Goal: Information Seeking & Learning: Learn about a topic

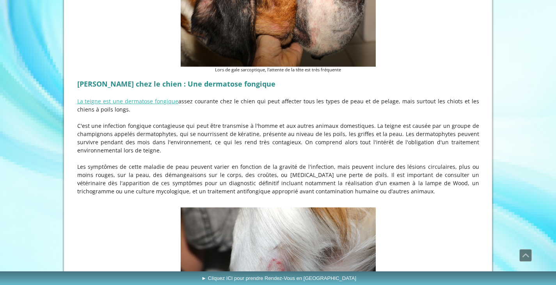
scroll to position [1354, 0]
click at [130, 98] on link "La teigne est une dermatose fongique" at bounding box center [128, 101] width 102 height 7
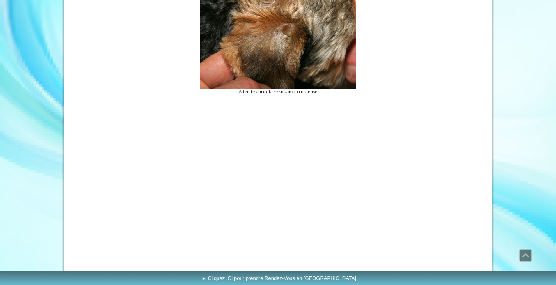
scroll to position [395, 0]
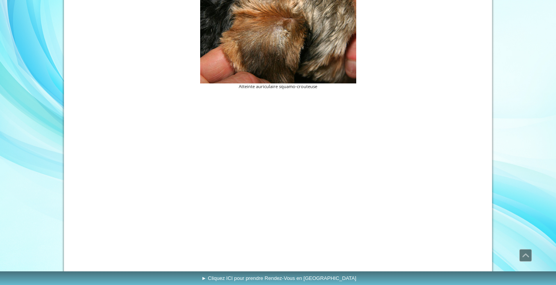
click at [142, 95] on div at bounding box center [278, 183] width 406 height 183
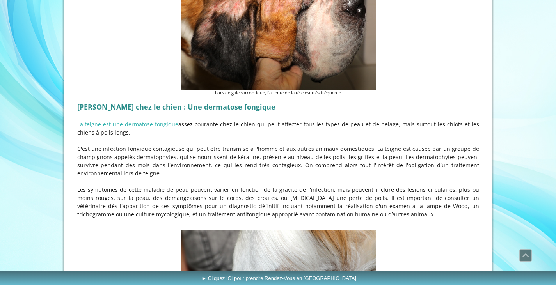
scroll to position [1330, 0]
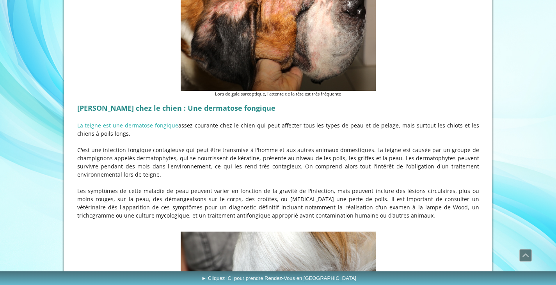
drag, startPoint x: 107, startPoint y: 17, endPoint x: 86, endPoint y: 30, distance: 25.0
click at [86, 30] on figure "Lors de gale sarcoptique, l'attente de la tête est très fréquente" at bounding box center [278, 29] width 402 height 137
drag, startPoint x: 153, startPoint y: 85, endPoint x: 219, endPoint y: 94, distance: 67.5
click at [219, 100] on div "[PERSON_NAME] chez le chien : Une dermatose fongique La teigne est une dermatos…" at bounding box center [278, 165] width 406 height 130
copy div "Une dermatose fongique"
